Goal: Find specific page/section: Find specific page/section

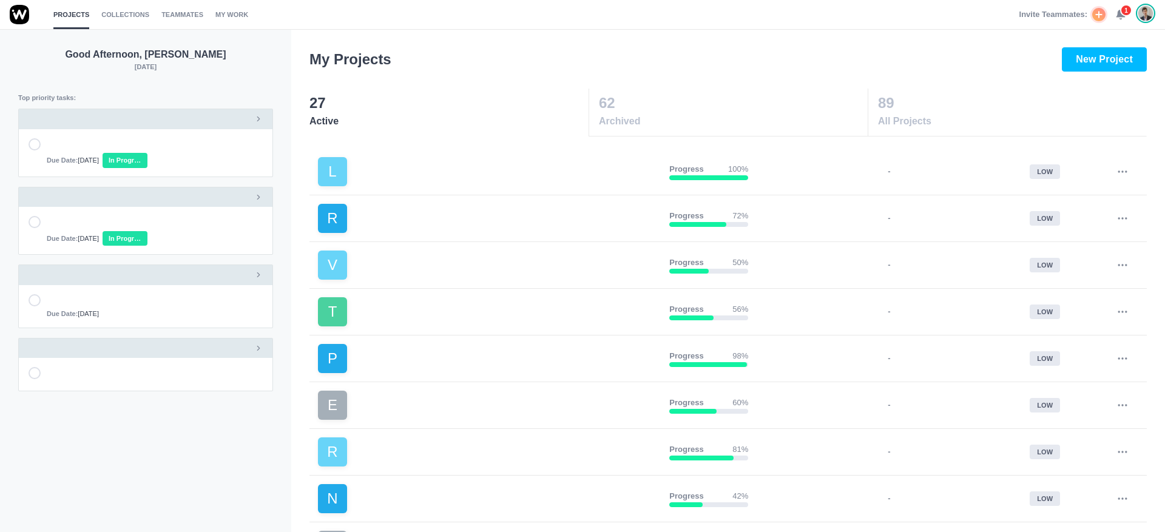
click at [1122, 15] on span "1" at bounding box center [1126, 10] width 12 height 12
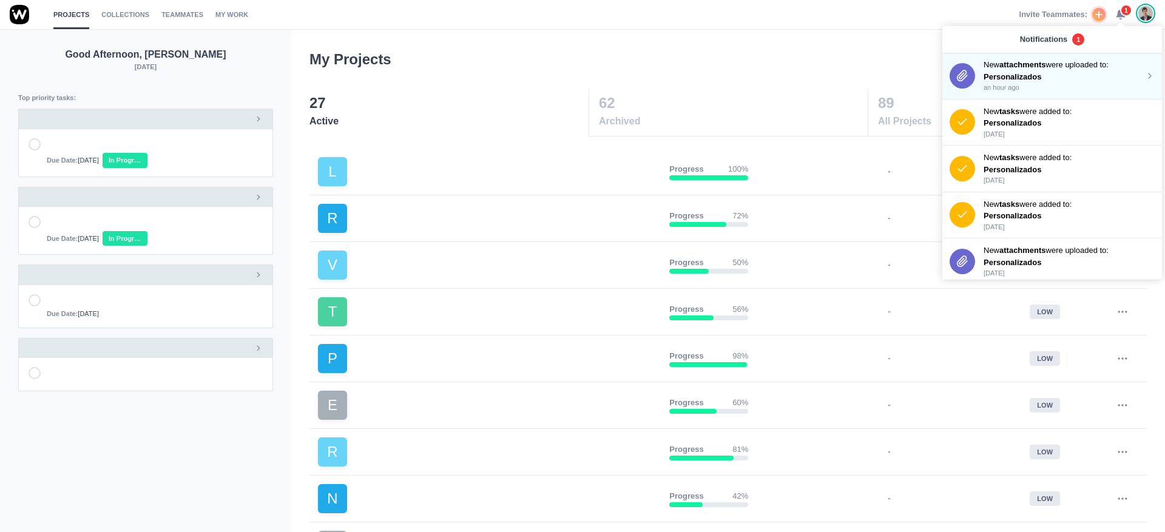
click at [1050, 69] on p "New attachments were uploaded to:" at bounding box center [1064, 65] width 161 height 12
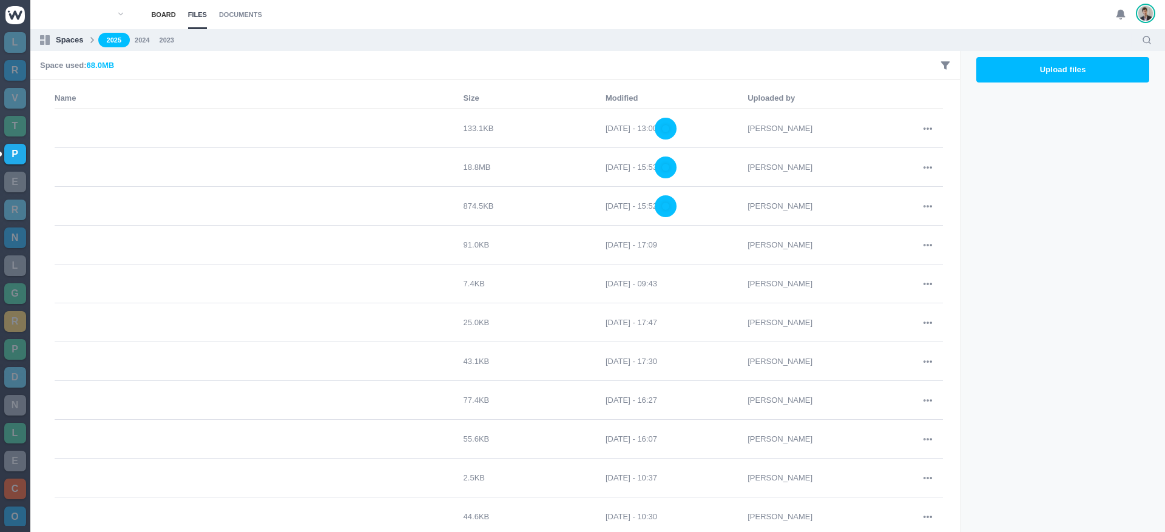
click at [162, 18] on link "Board" at bounding box center [163, 14] width 24 height 29
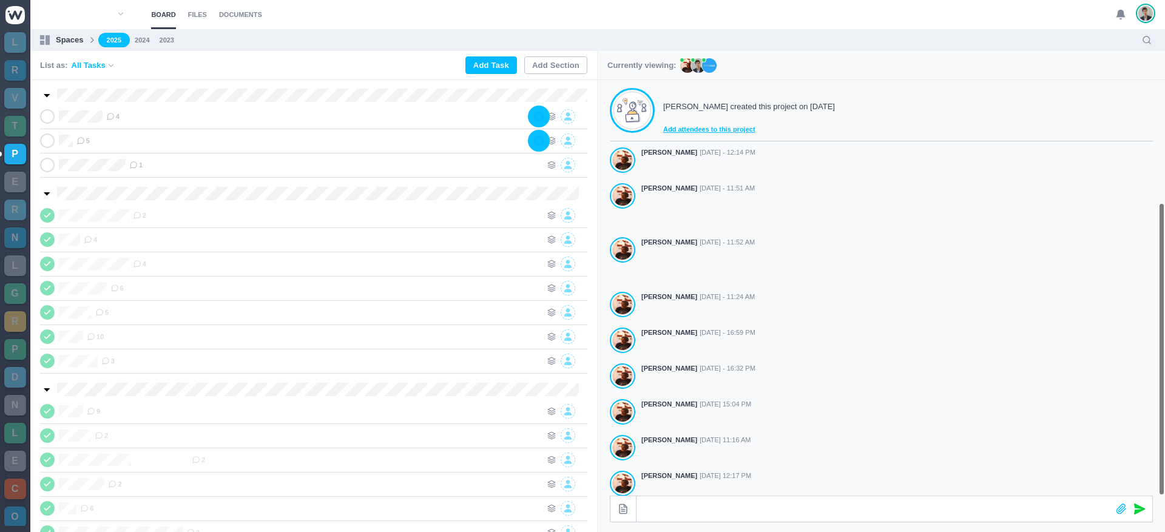
scroll to position [215, 0]
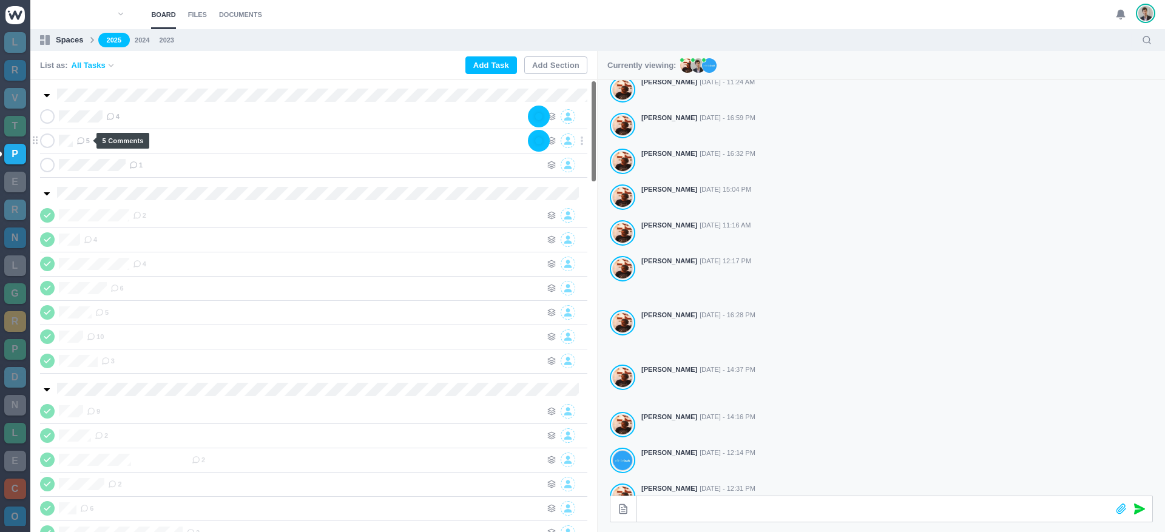
click at [81, 143] on use at bounding box center [80, 141] width 7 height 7
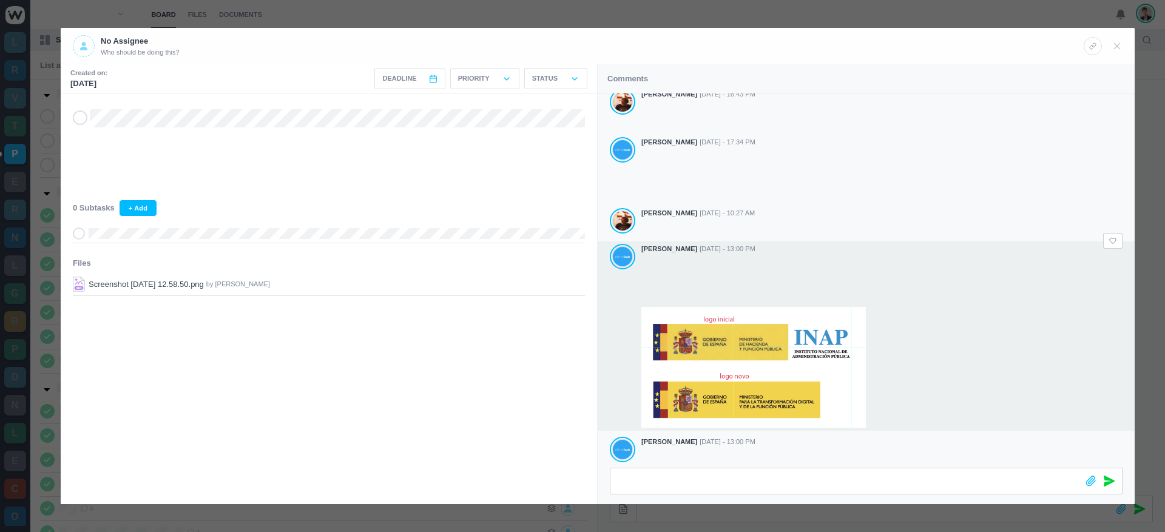
scroll to position [0, 0]
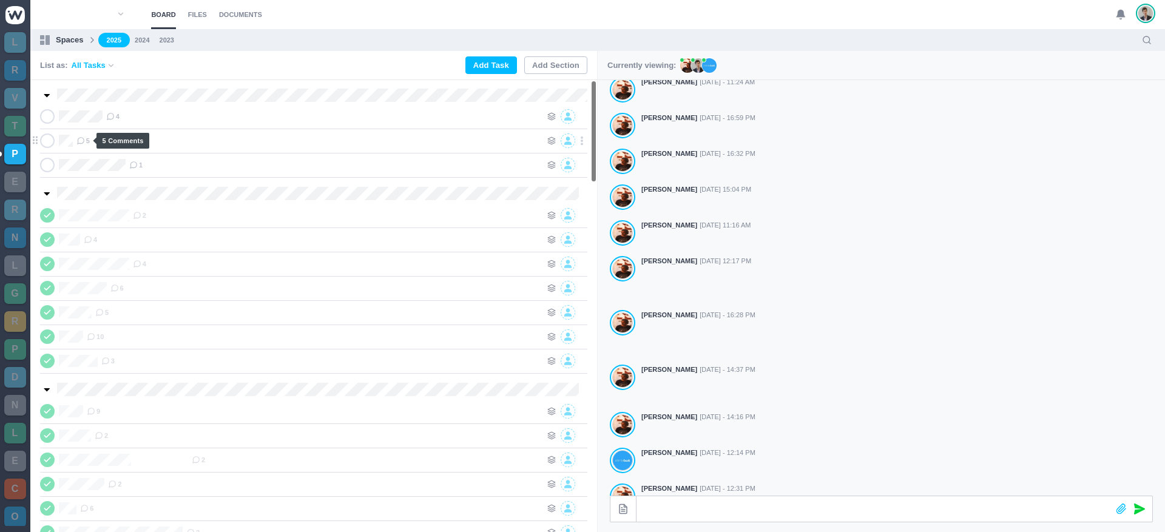
click at [87, 141] on span "5" at bounding box center [82, 141] width 13 height 10
click at [110, 118] on use at bounding box center [110, 116] width 7 height 7
click at [137, 167] on icon at bounding box center [133, 165] width 8 height 8
